Goal: Task Accomplishment & Management: Manage account settings

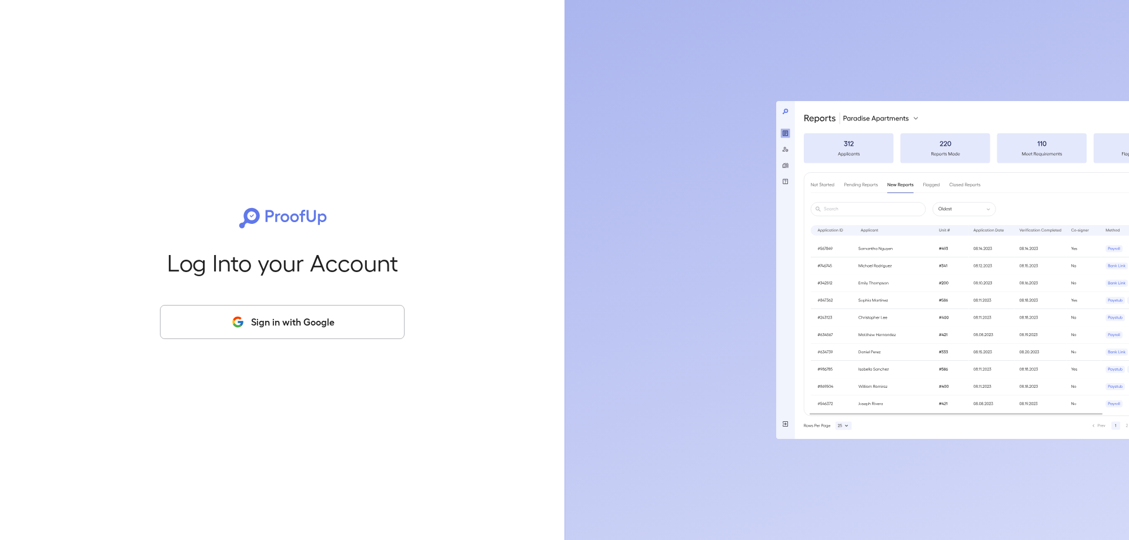
click at [293, 332] on button "Sign in with Google" at bounding box center [282, 322] width 245 height 34
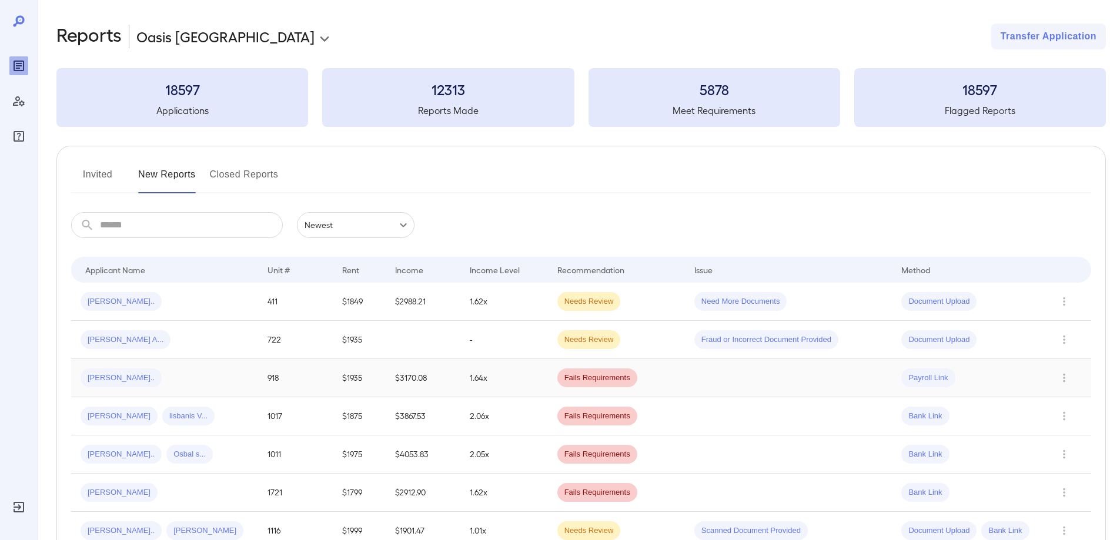
click at [102, 377] on span "[PERSON_NAME].." at bounding box center [121, 378] width 81 height 11
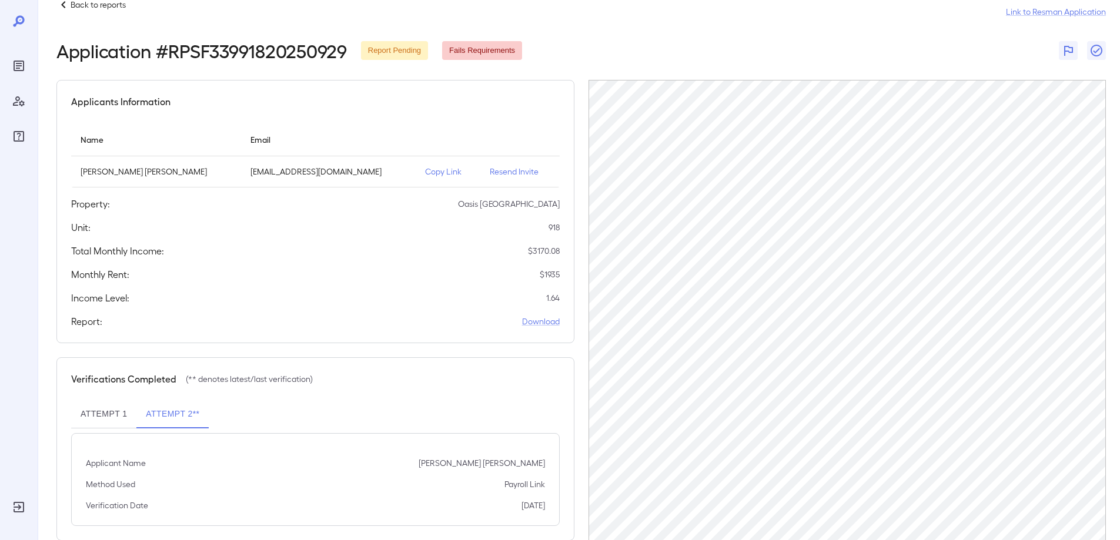
scroll to position [50, 0]
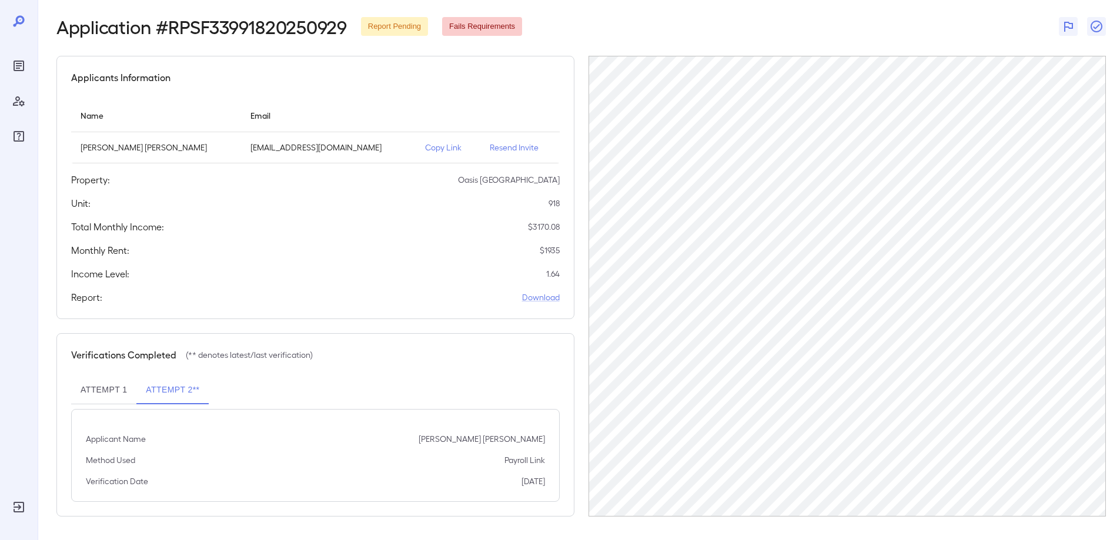
click at [503, 148] on p "Resend Invite" at bounding box center [520, 148] width 60 height 12
